Goal: Task Accomplishment & Management: Use online tool/utility

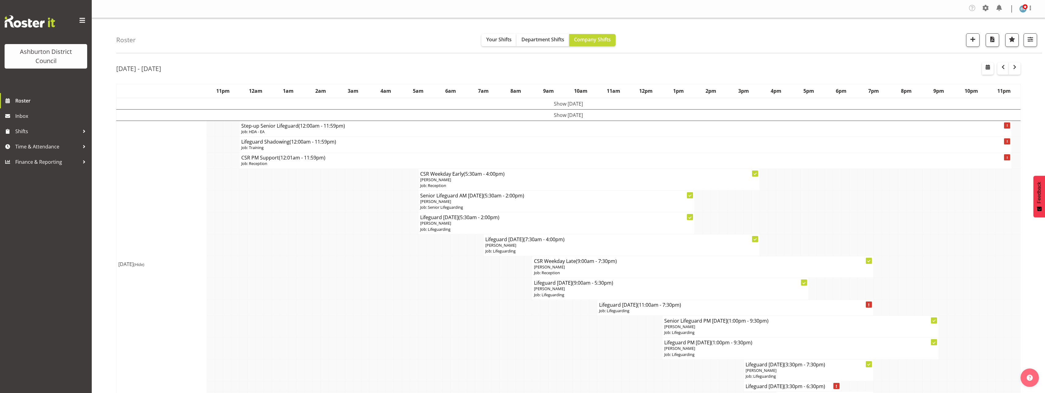
click at [117, 147] on td "[DATE] (Hide)" at bounding box center [162, 264] width 91 height 286
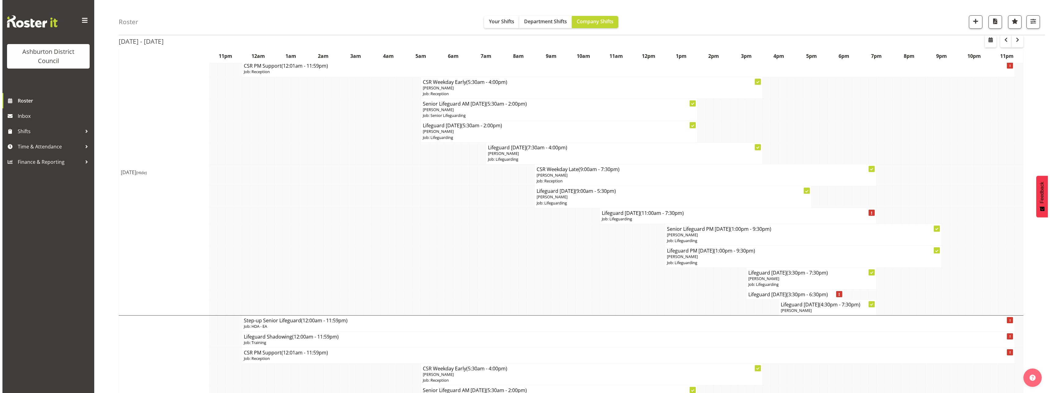
scroll to position [214, 0]
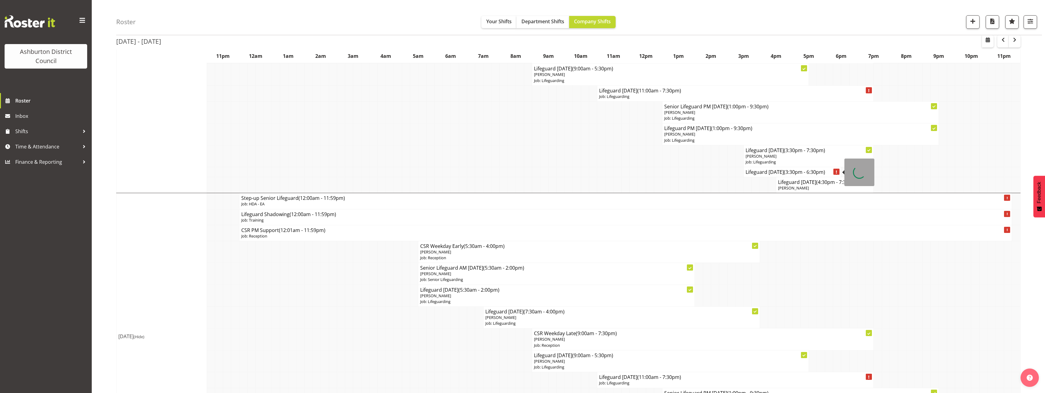
click at [778, 172] on h4 "Lifeguard [DATE] (3:30pm - 6:30pm)" at bounding box center [793, 172] width 94 height 6
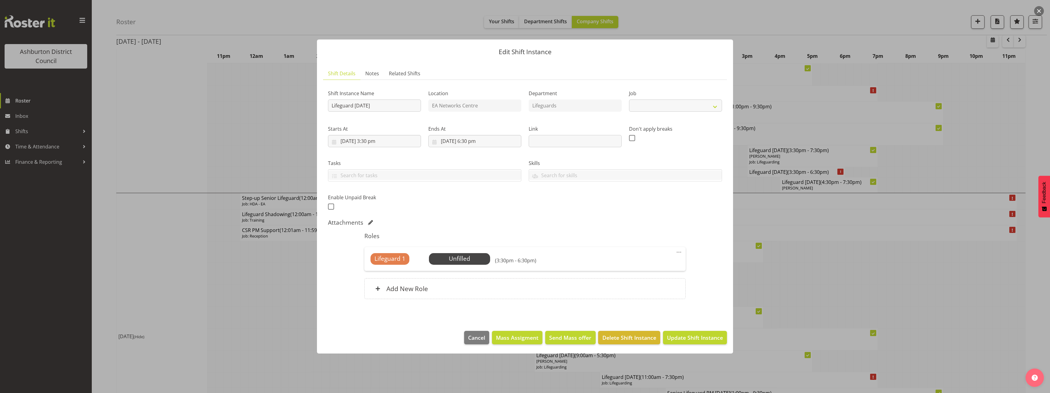
select select "38"
click at [457, 257] on span "Select Employee" at bounding box center [459, 258] width 46 height 9
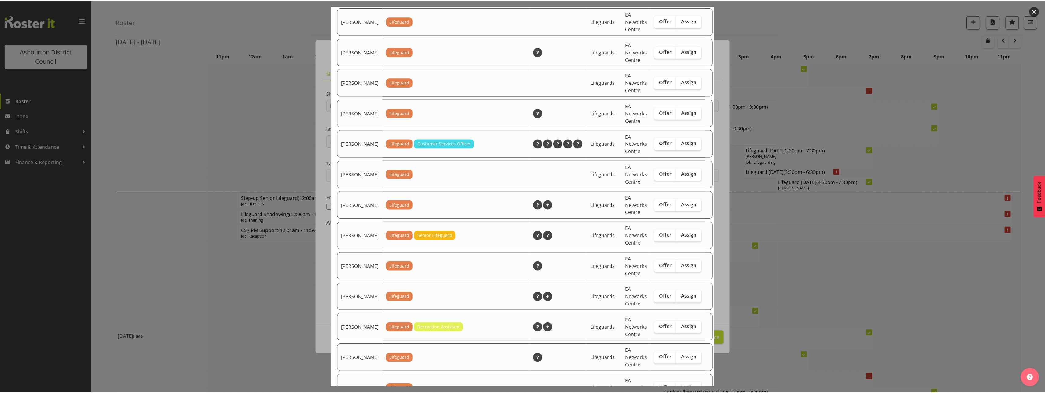
scroll to position [826, 0]
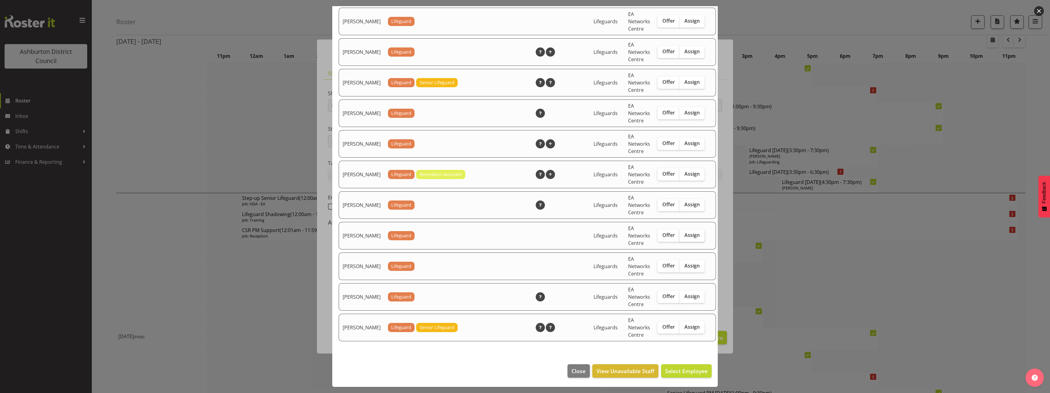
click at [684, 238] on span "Assign" at bounding box center [691, 235] width 15 height 6
click at [680, 237] on input "Assign" at bounding box center [681, 235] width 4 height 4
checkbox input "true"
click at [674, 374] on span "Assign [PERSON_NAME]" at bounding box center [677, 370] width 62 height 7
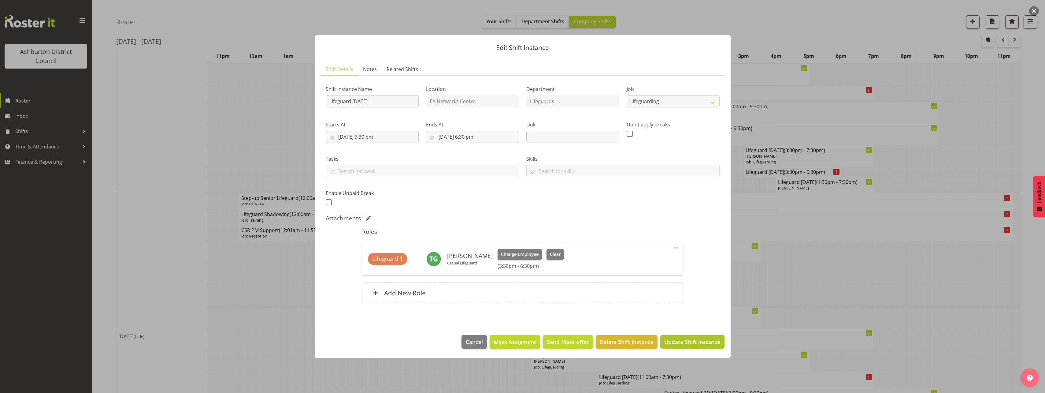
click at [693, 343] on span "Update Shift Instance" at bounding box center [692, 342] width 56 height 8
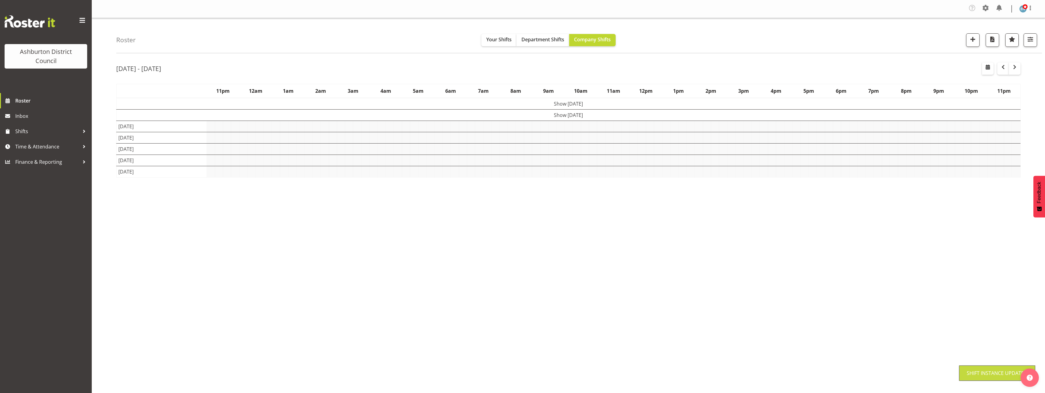
scroll to position [0, 0]
